Goal: Transaction & Acquisition: Download file/media

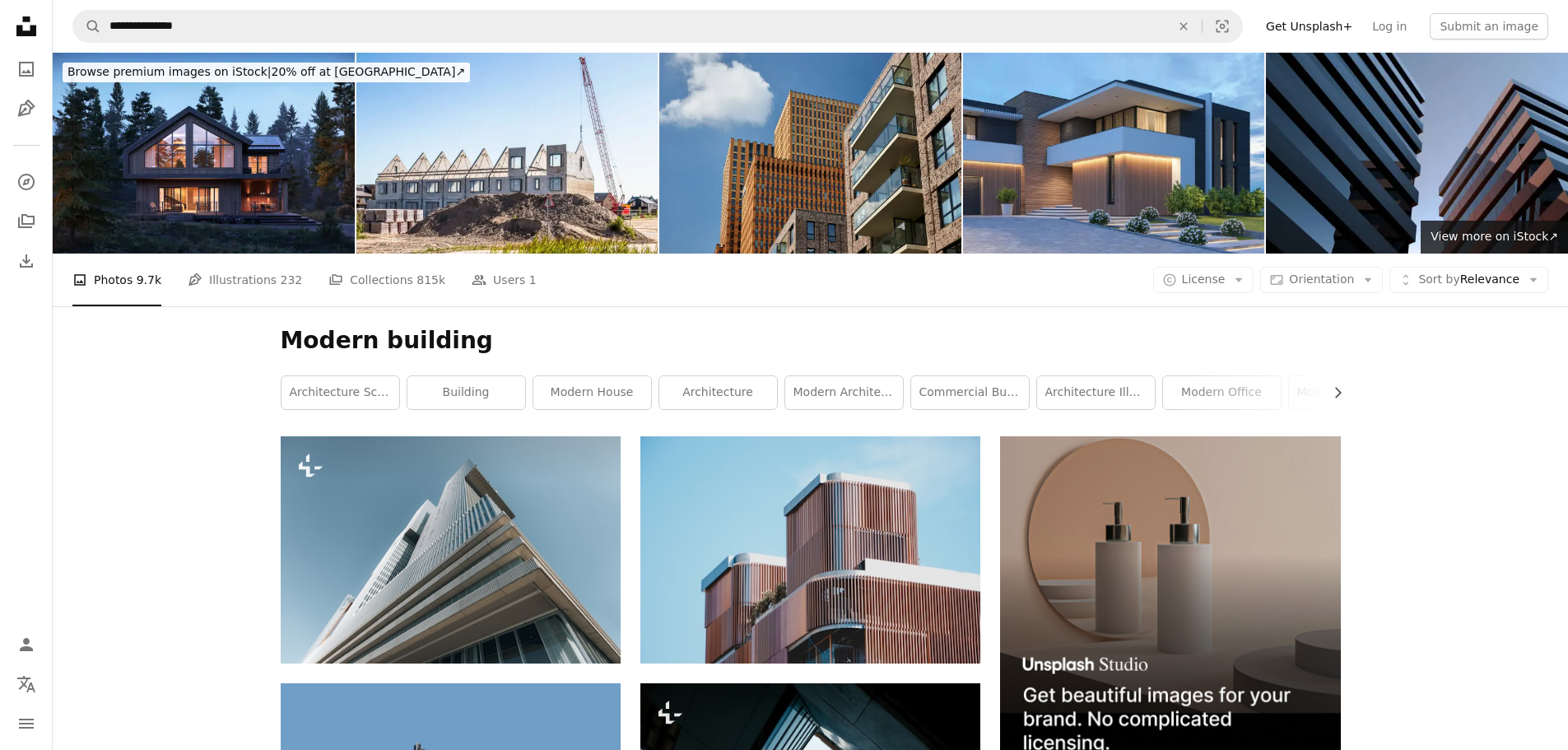
scroll to position [8049, 0]
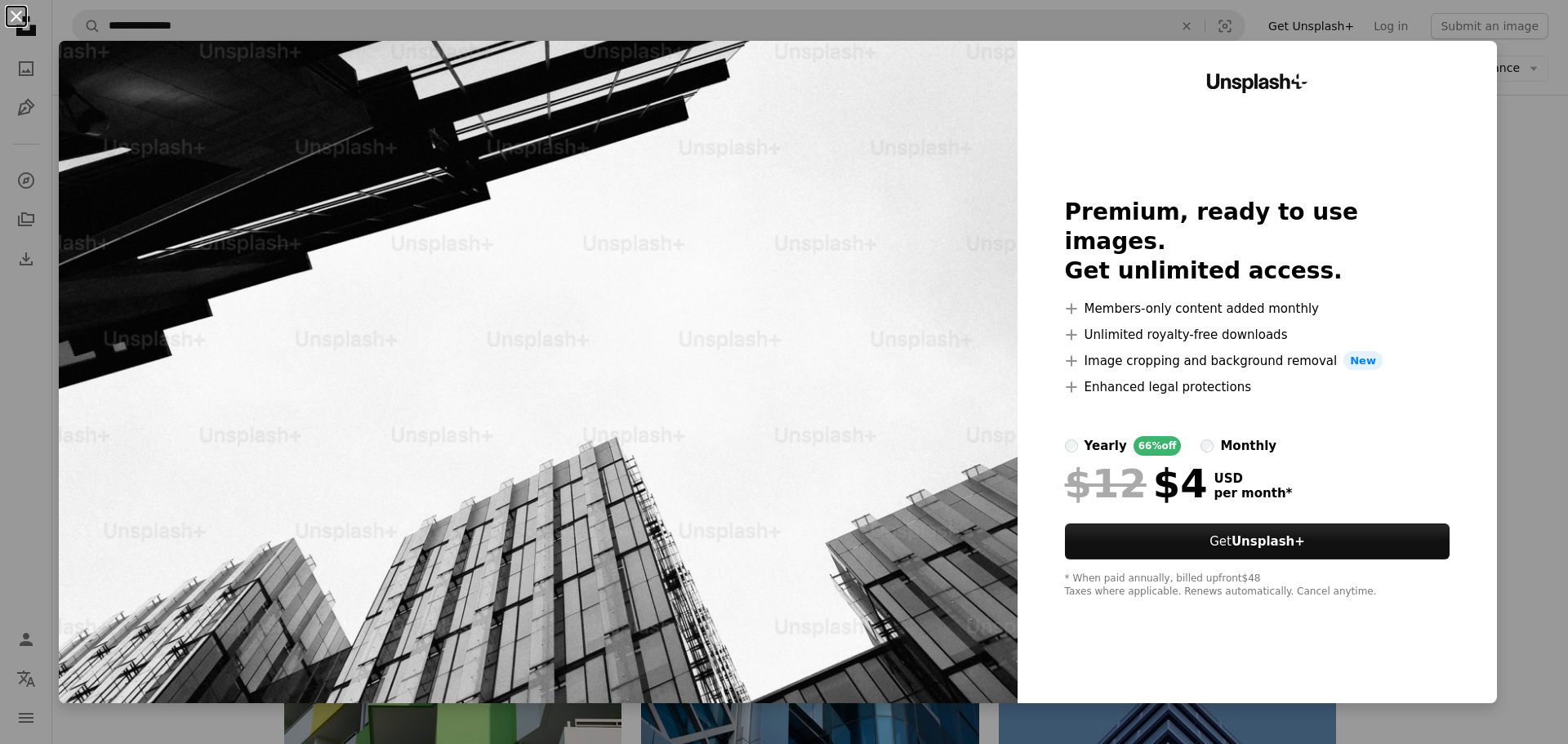
click at [14, 10] on button "An X shape" at bounding box center [16, 16] width 20 height 20
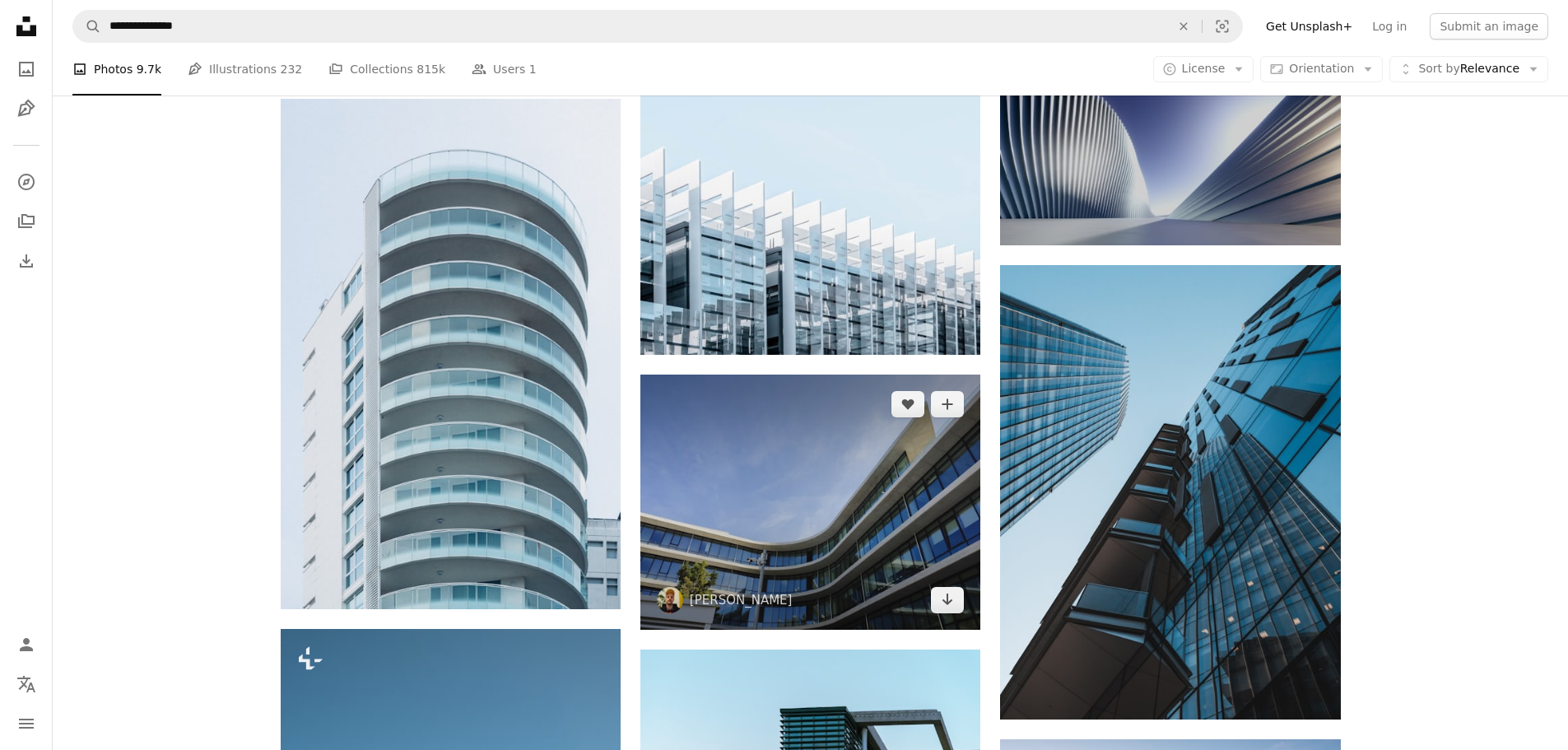
scroll to position [2038, 0]
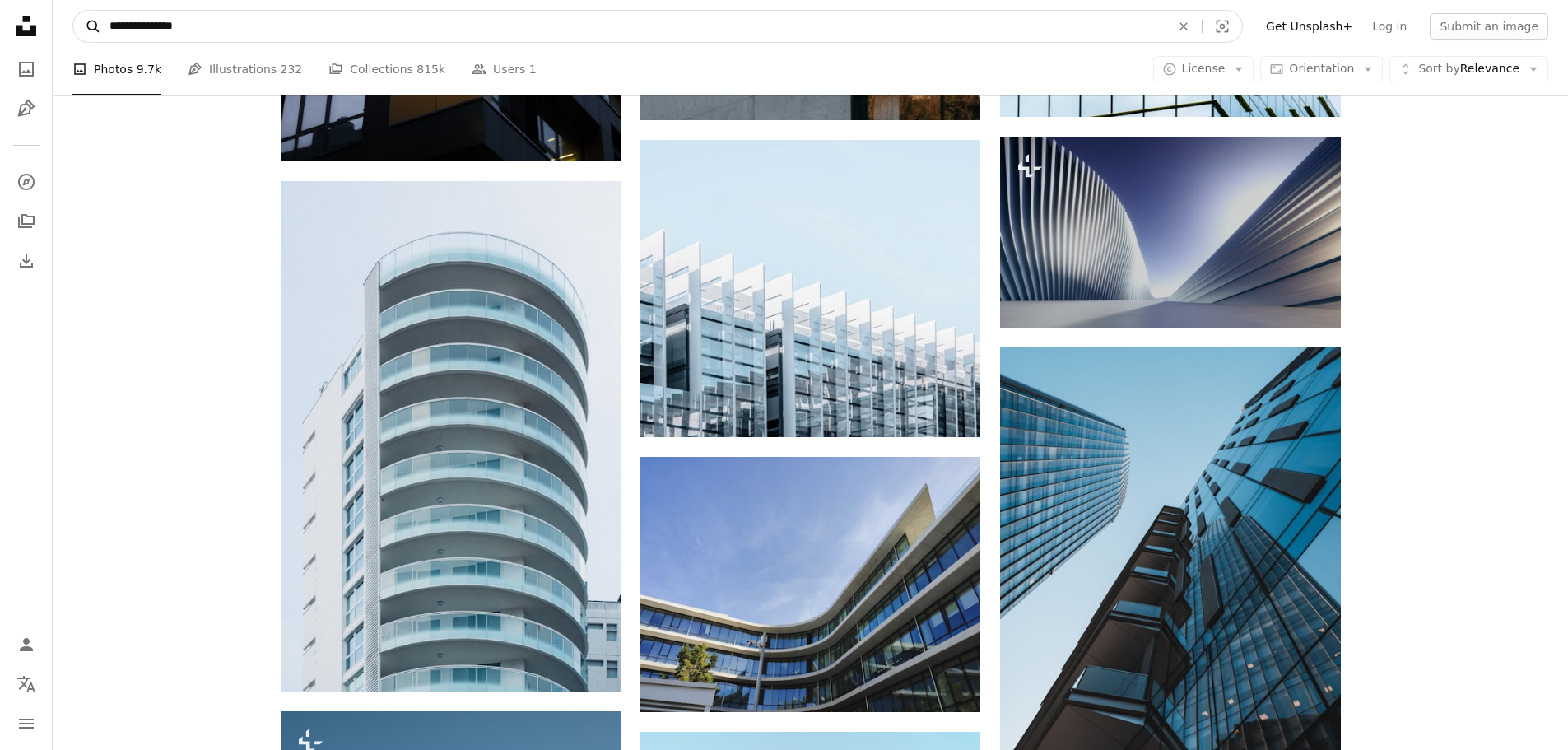
drag, startPoint x: 209, startPoint y: 25, endPoint x: 86, endPoint y: 27, distance: 123.0
click at [86, 27] on form "**********" at bounding box center [657, 26] width 1170 height 33
type input "**********"
click button "A magnifying glass" at bounding box center [87, 26] width 28 height 31
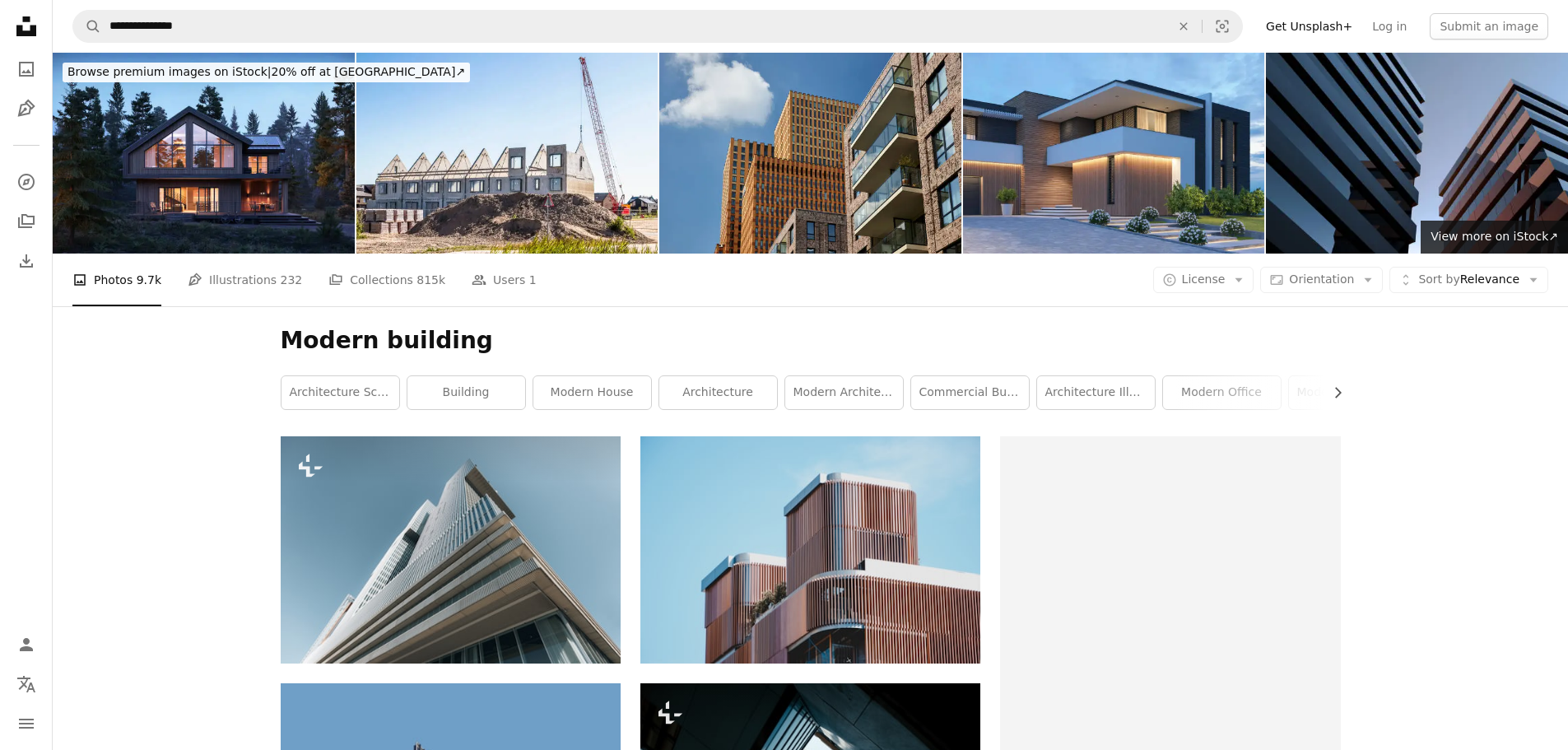
scroll to position [2038, 0]
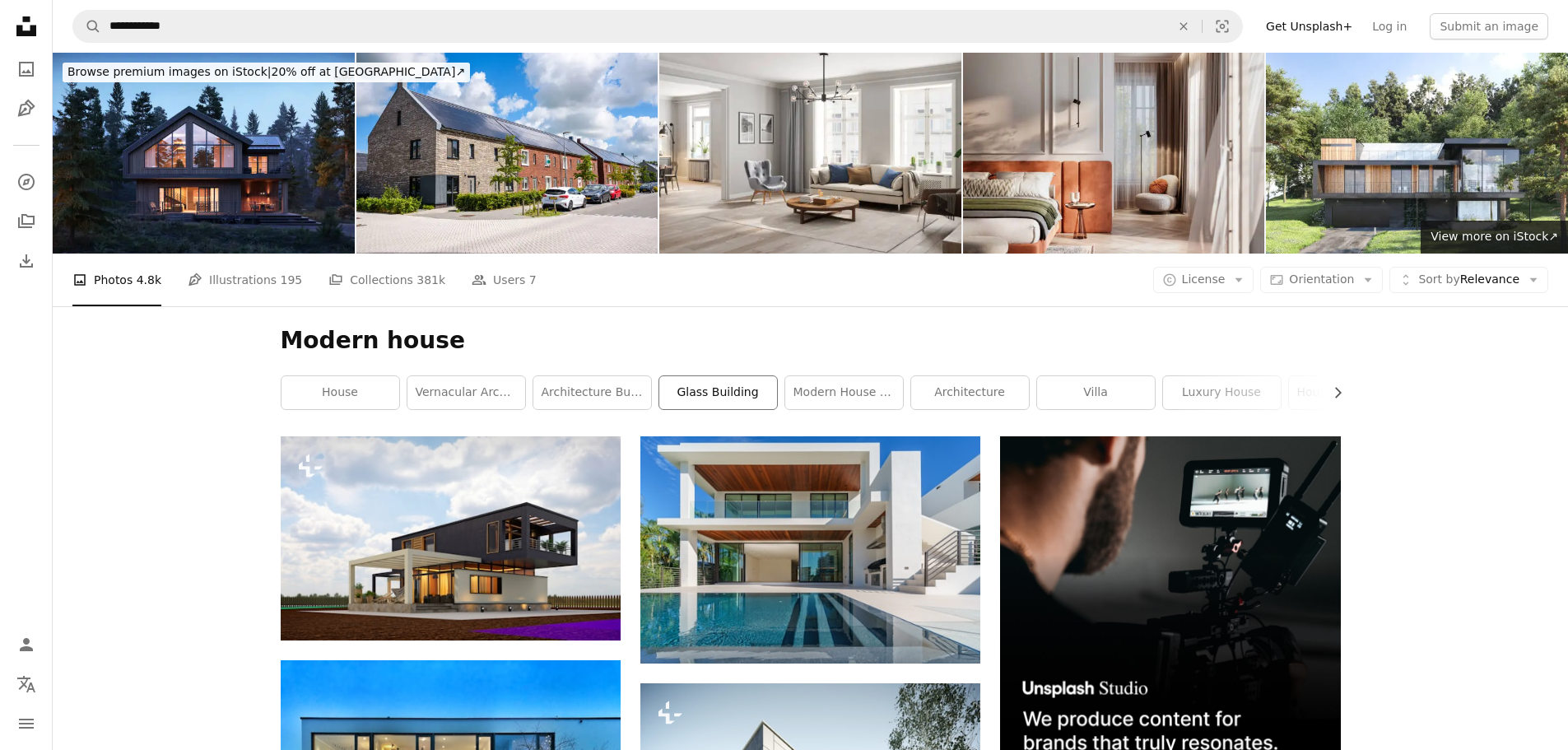
click at [752, 401] on link "glass building" at bounding box center [718, 392] width 118 height 33
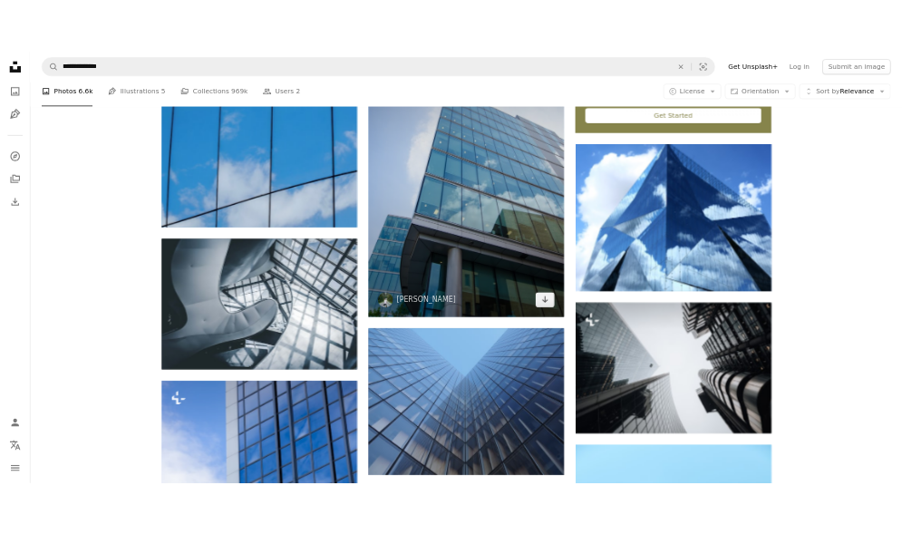
scroll to position [816, 0]
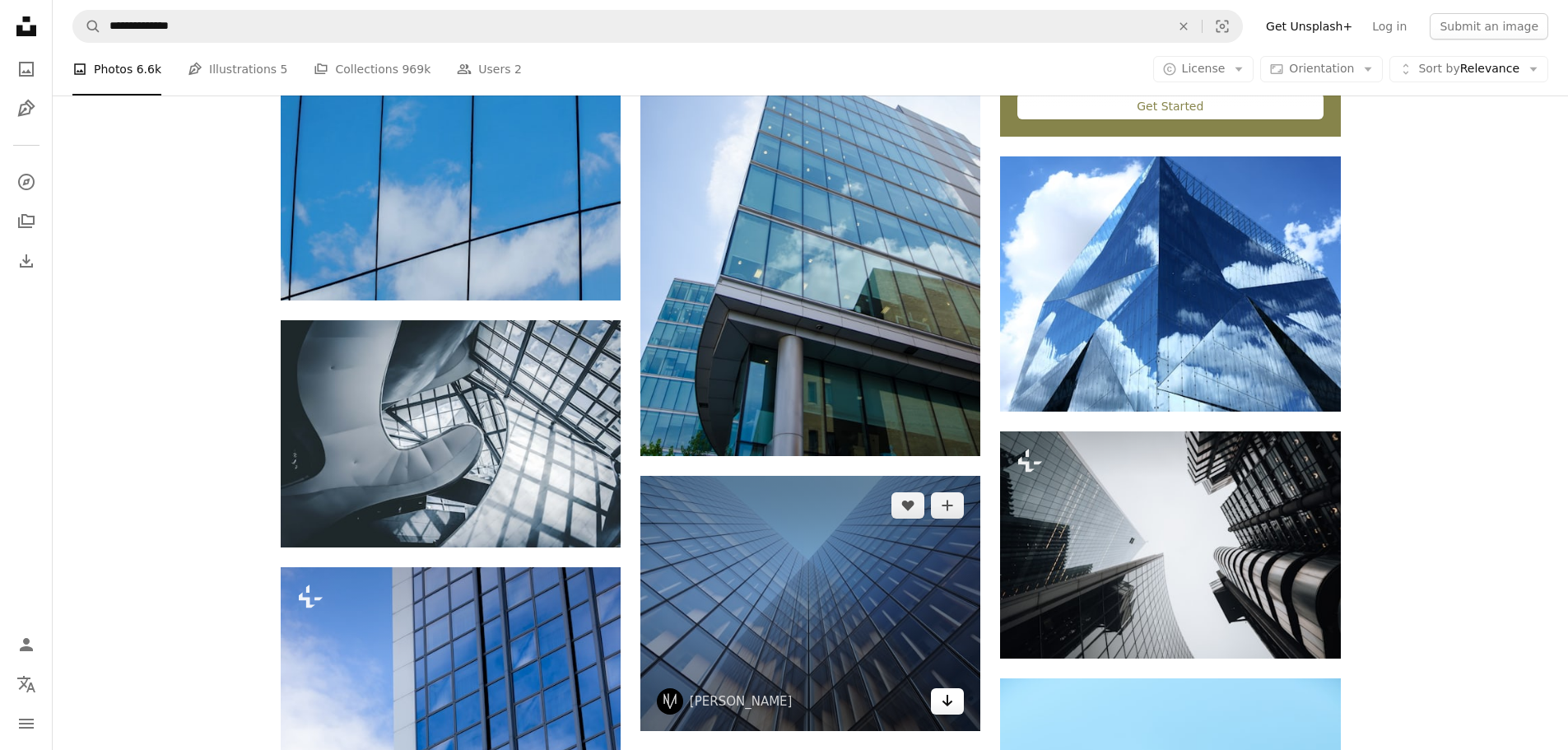
click at [944, 697] on icon "Arrow pointing down" at bounding box center [947, 701] width 14 height 20
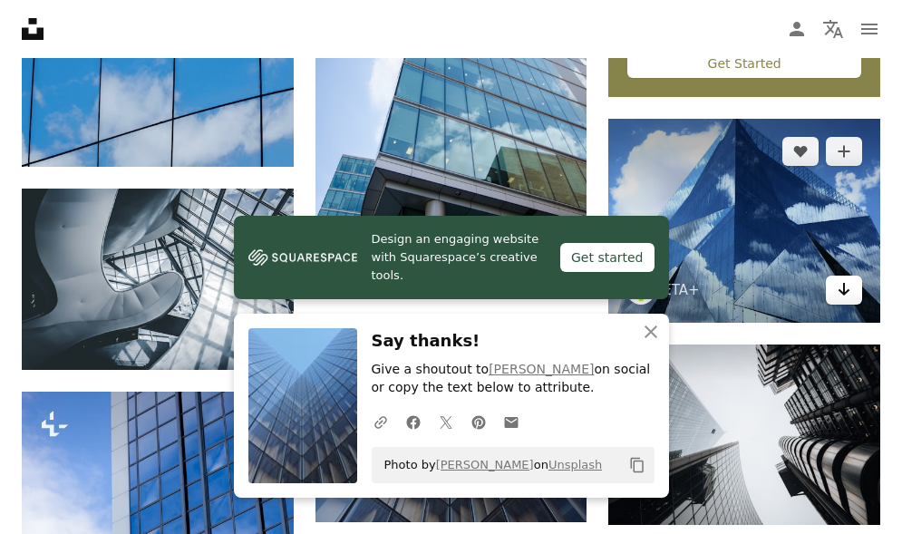
click at [851, 283] on icon "Arrow pointing down" at bounding box center [844, 289] width 15 height 22
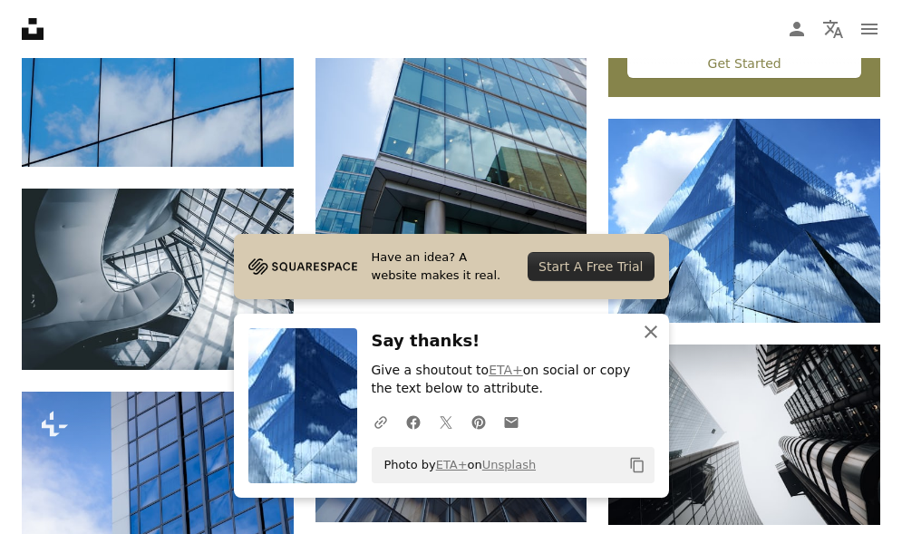
click at [649, 333] on icon "button" at bounding box center [651, 332] width 13 height 13
